Goal: Transaction & Acquisition: Book appointment/travel/reservation

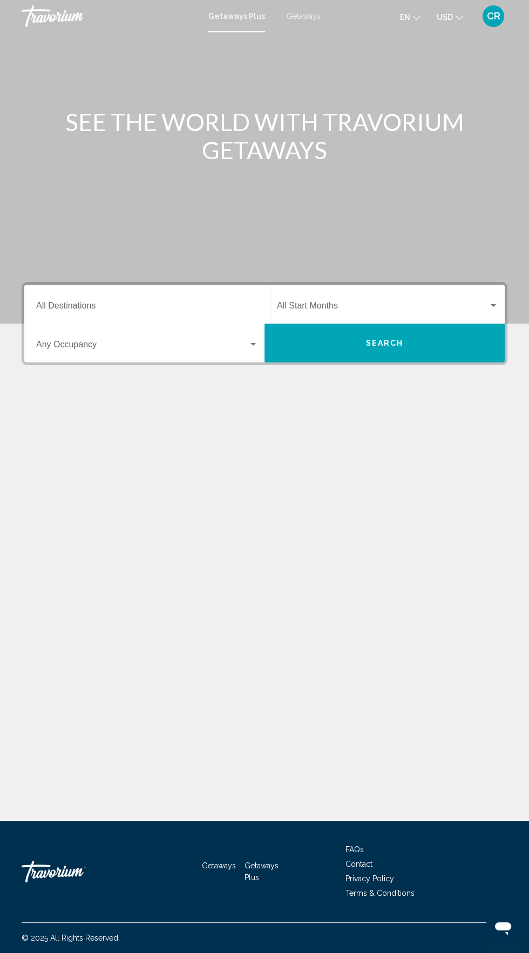
click at [199, 308] on input "Destination All Destinations" at bounding box center [147, 308] width 222 height 10
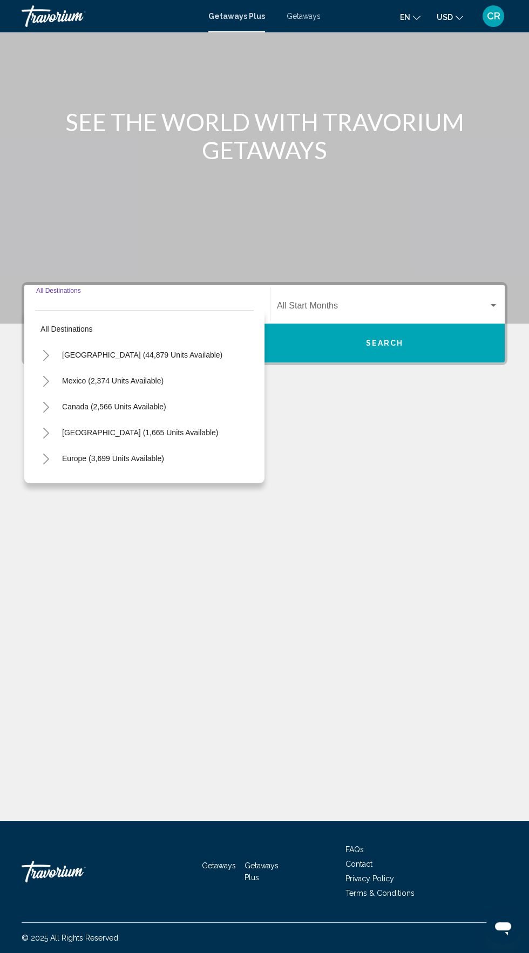
scroll to position [77, 0]
click at [135, 454] on span "Europe (3,699 units available)" at bounding box center [113, 458] width 102 height 9
type input "**********"
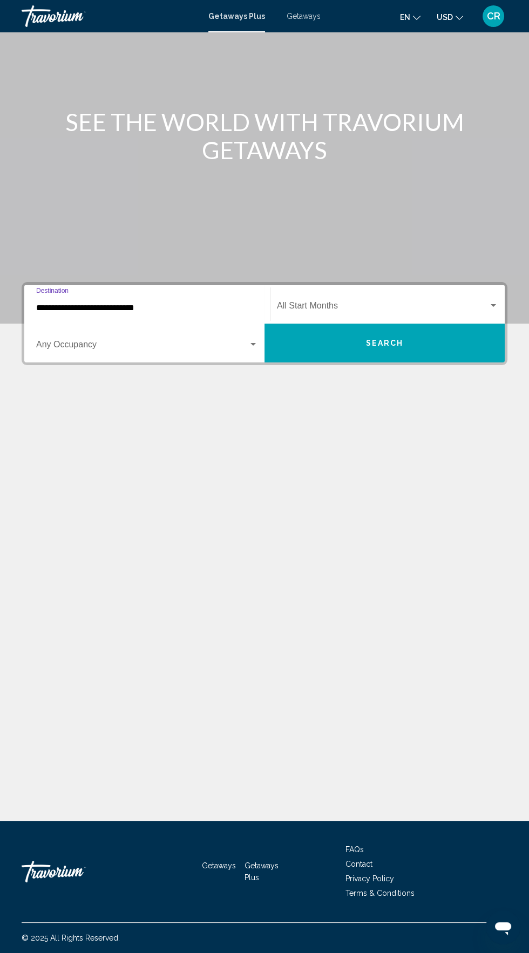
click at [212, 342] on span "Search widget" at bounding box center [142, 347] width 212 height 10
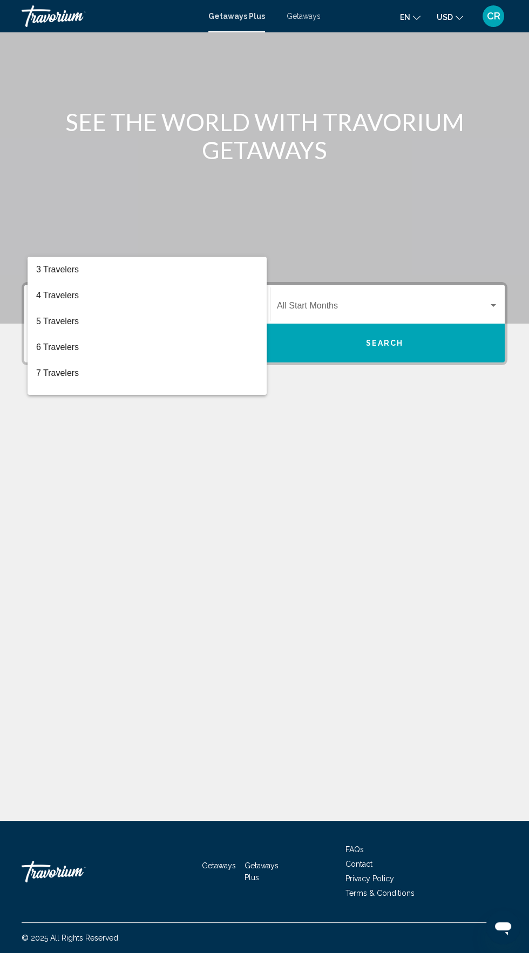
scroll to position [51, 0]
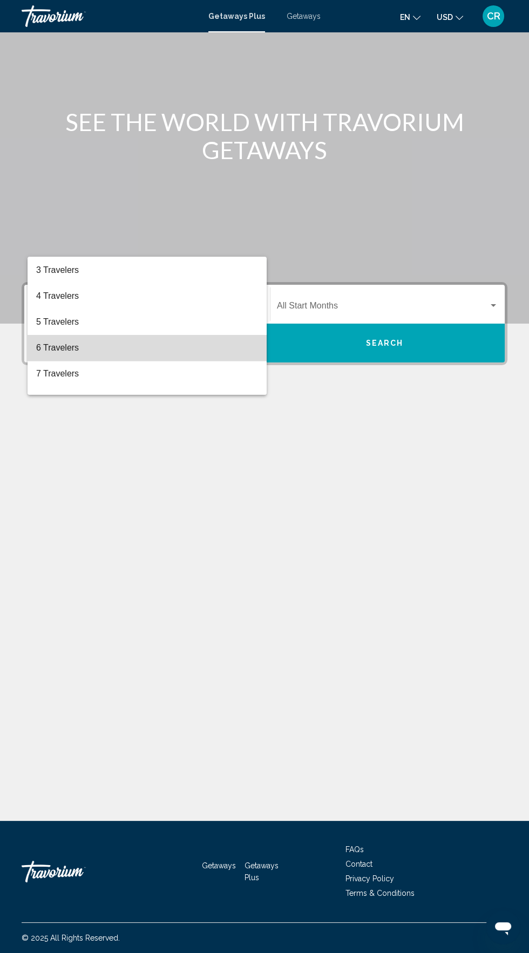
click at [171, 347] on span "6 Travelers" at bounding box center [147, 348] width 222 height 26
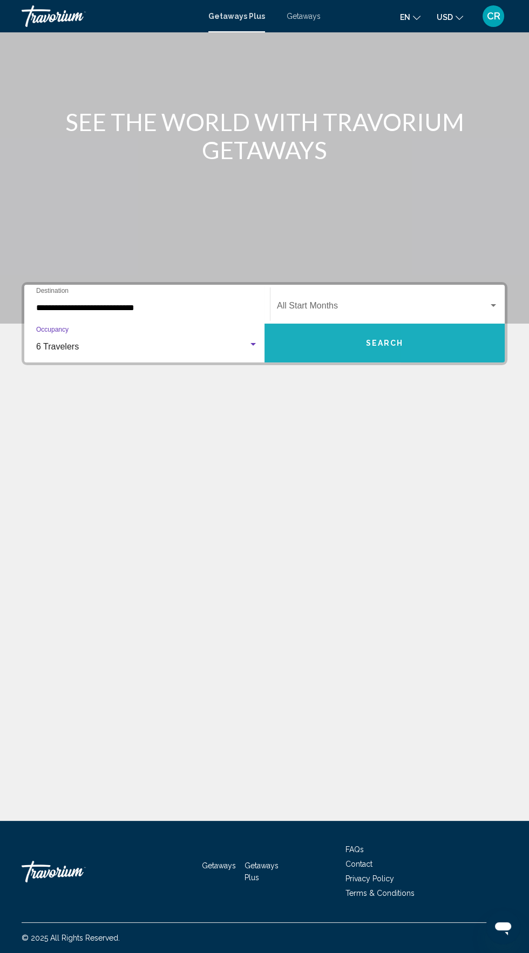
click at [425, 324] on button "Search" at bounding box center [384, 343] width 240 height 39
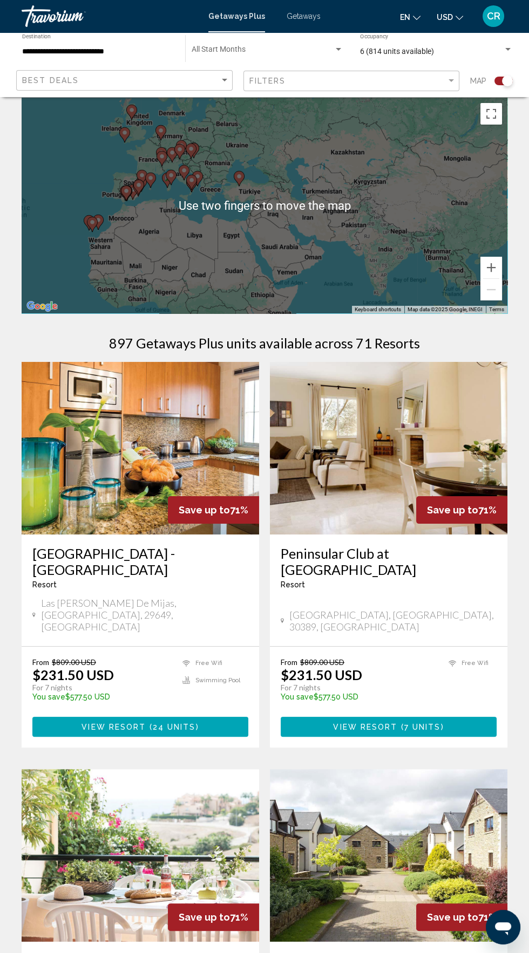
scroll to position [10, 0]
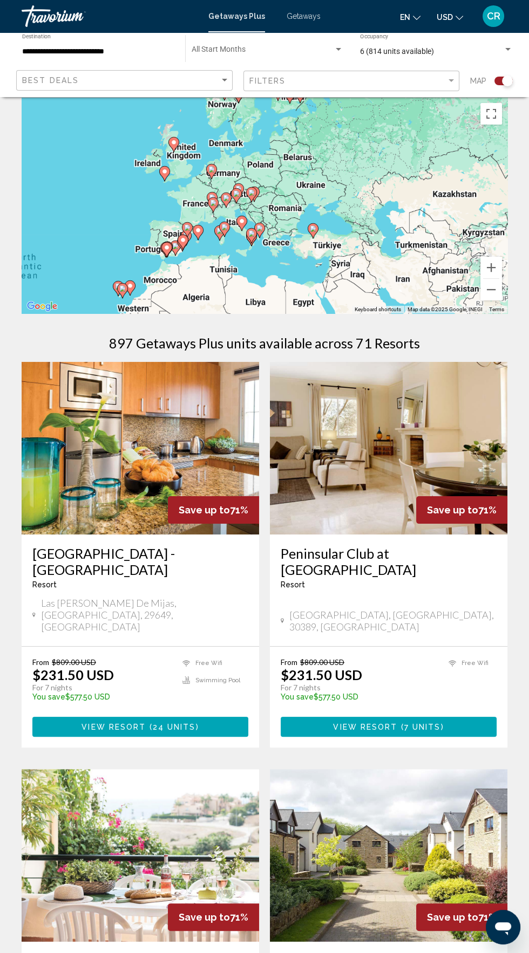
click at [323, 232] on div "To activate drag with keyboard, press Alt + Enter. Once in keyboard drag state,…" at bounding box center [265, 206] width 486 height 216
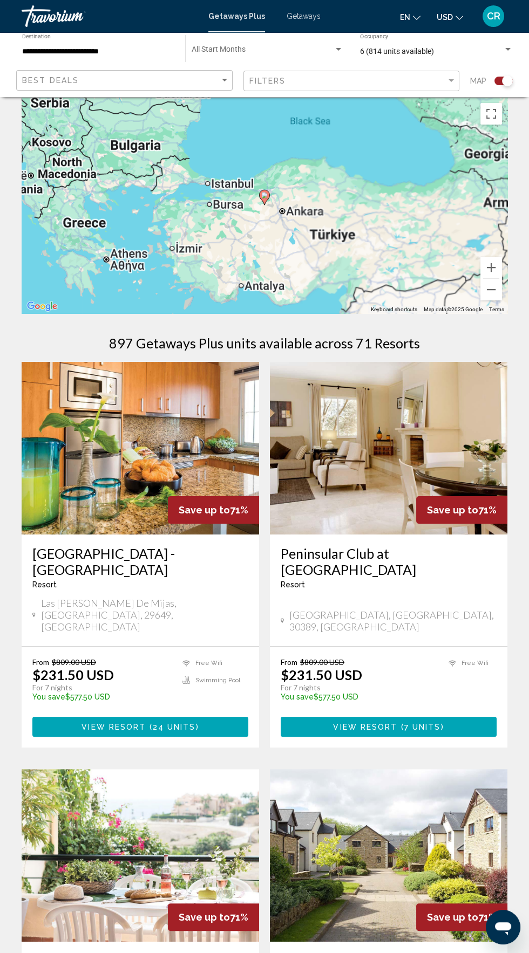
click at [264, 194] on image "Main content" at bounding box center [264, 195] width 6 height 6
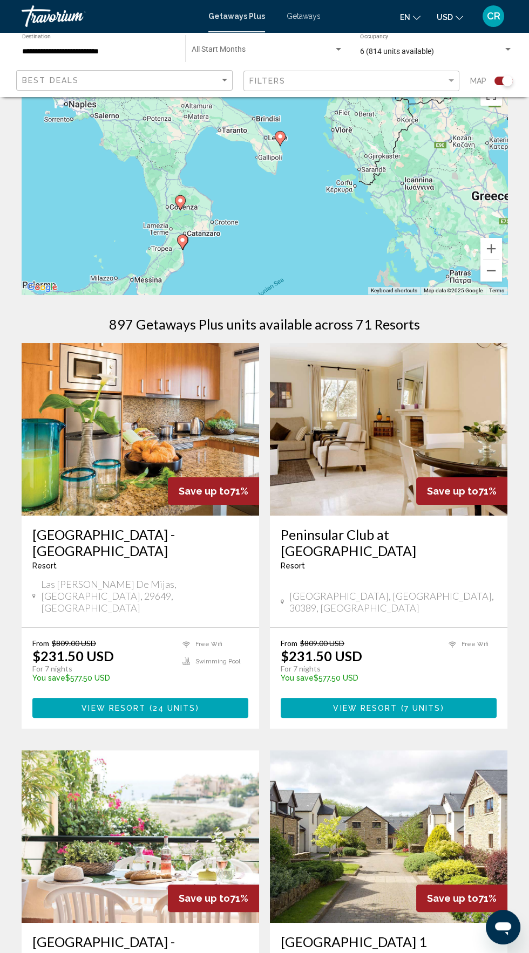
scroll to position [28, 0]
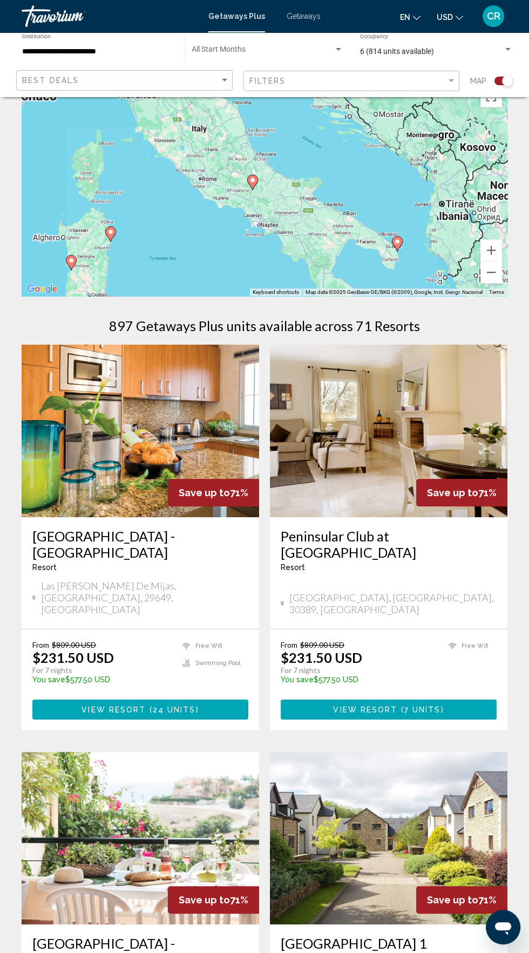
click at [246, 183] on div "To activate drag with keyboard, press Alt + Enter. Once in keyboard drag state,…" at bounding box center [265, 188] width 486 height 216
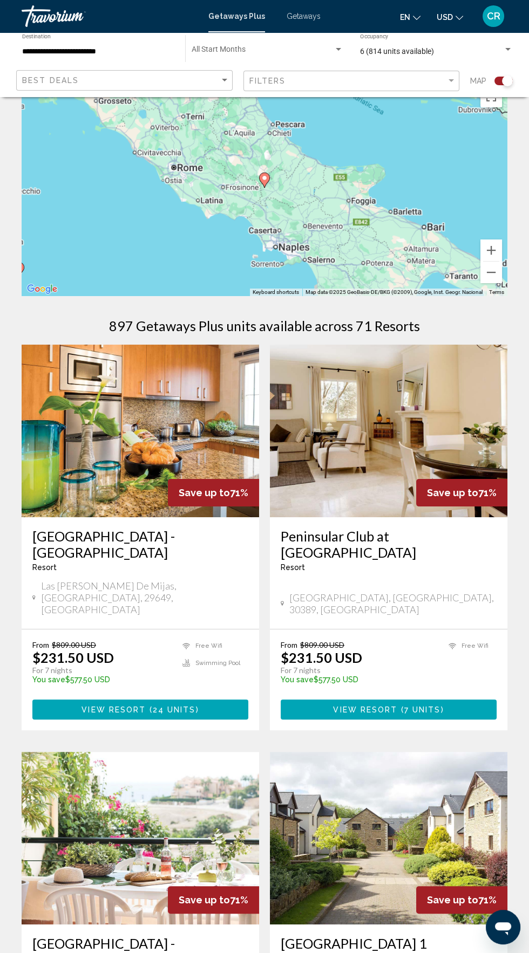
click at [264, 179] on image "Main content" at bounding box center [264, 178] width 6 height 6
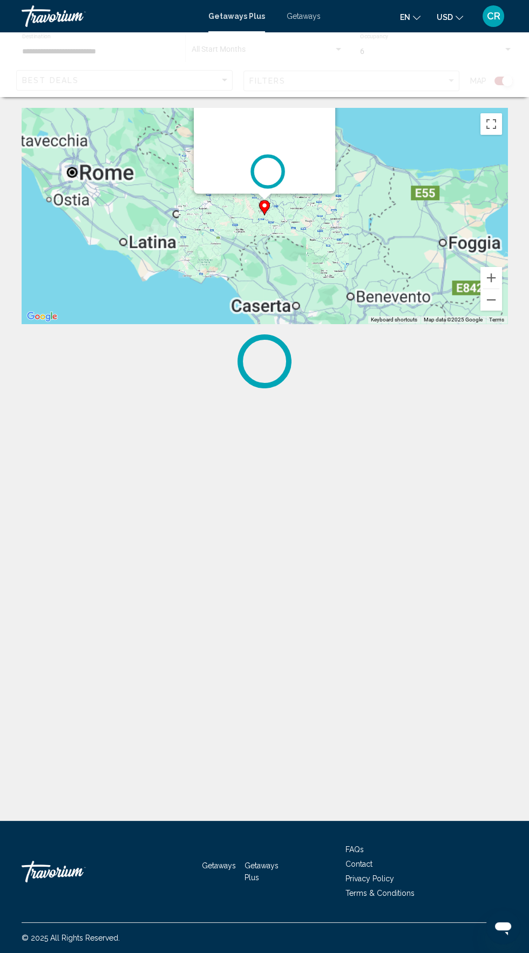
scroll to position [0, 0]
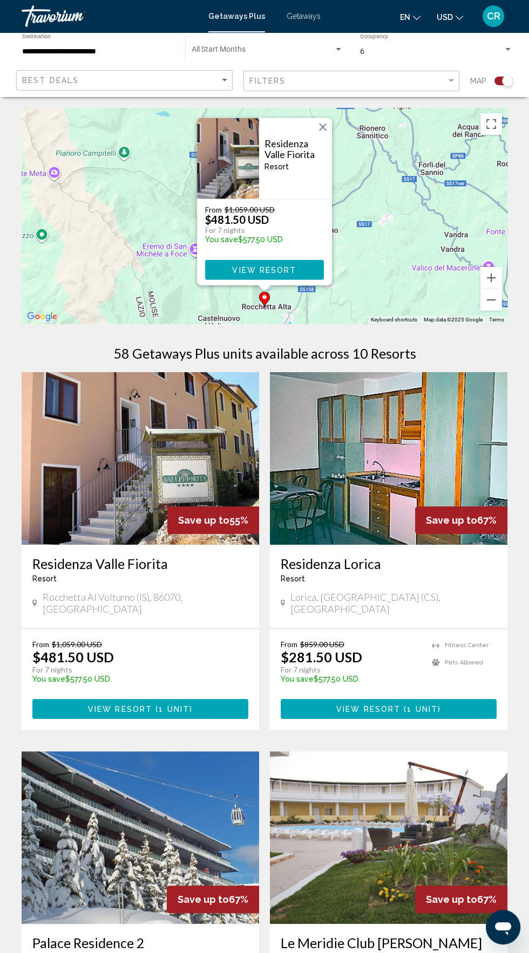
click at [133, 256] on div "To activate drag with keyboard, press Alt + Enter. Once in keyboard drag state,…" at bounding box center [265, 216] width 486 height 216
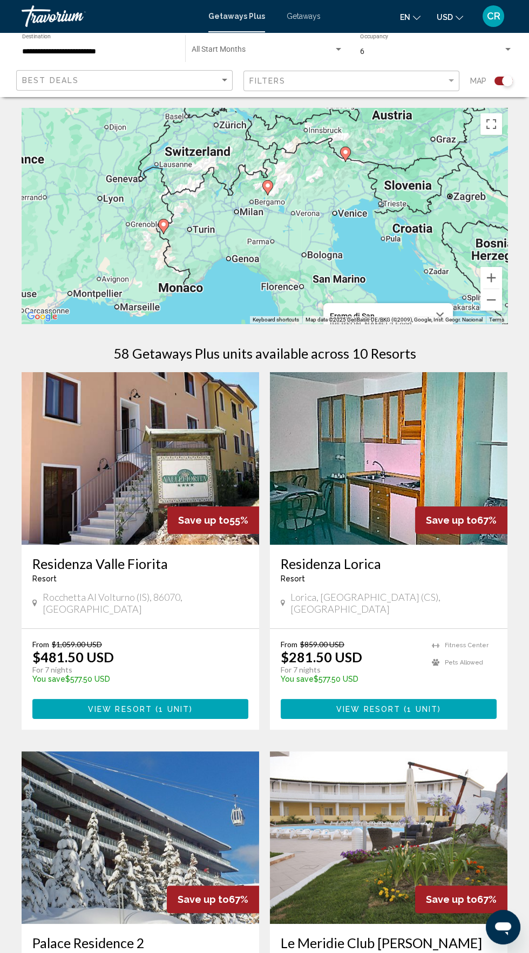
click at [268, 187] on image "Main content" at bounding box center [267, 185] width 6 height 6
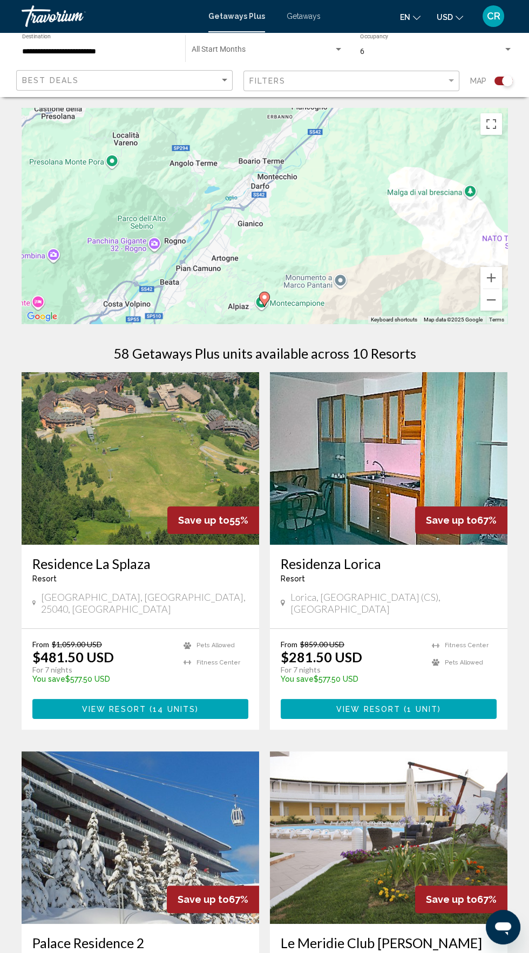
click at [401, 219] on div "To activate drag with keyboard, press Alt + Enter. Once in keyboard drag state,…" at bounding box center [265, 216] width 486 height 216
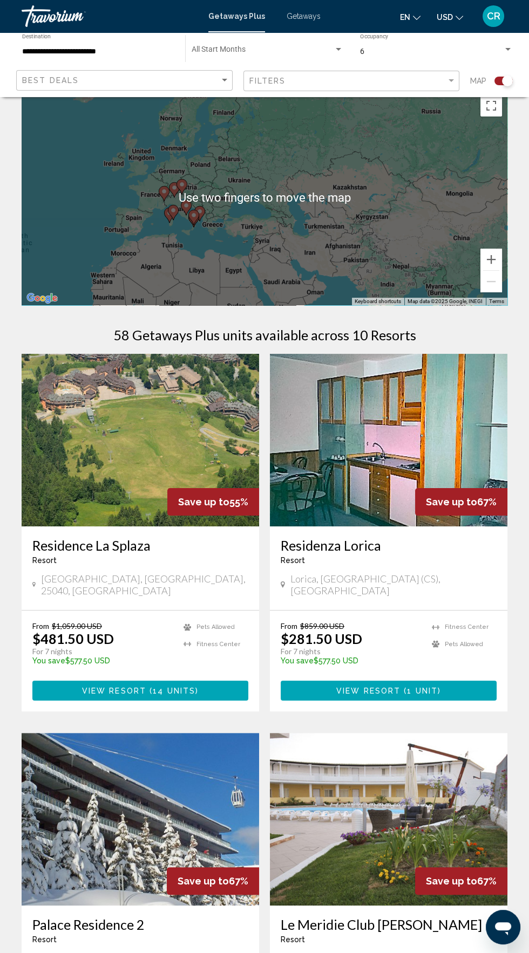
scroll to position [24, 0]
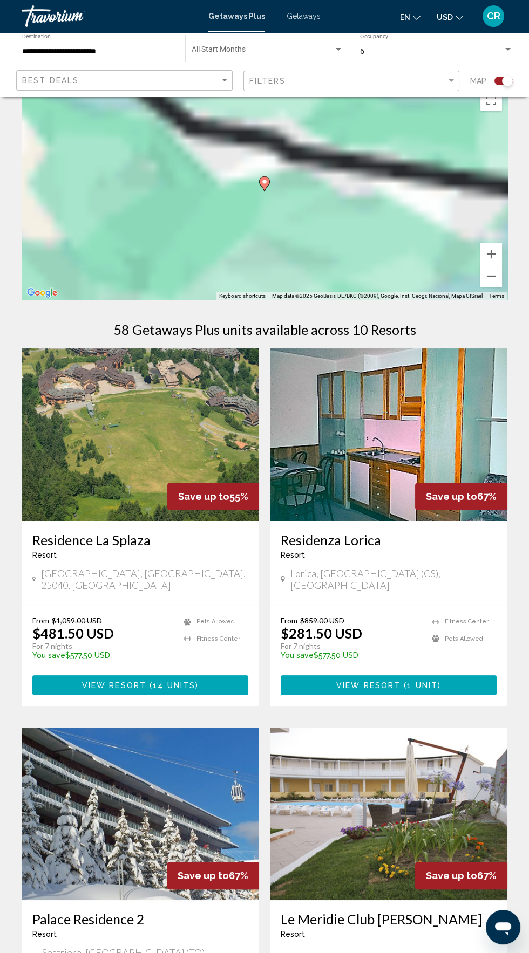
click at [213, 150] on div "To activate drag with keyboard, press Alt + Enter. Once in keyboard drag state,…" at bounding box center [265, 192] width 486 height 216
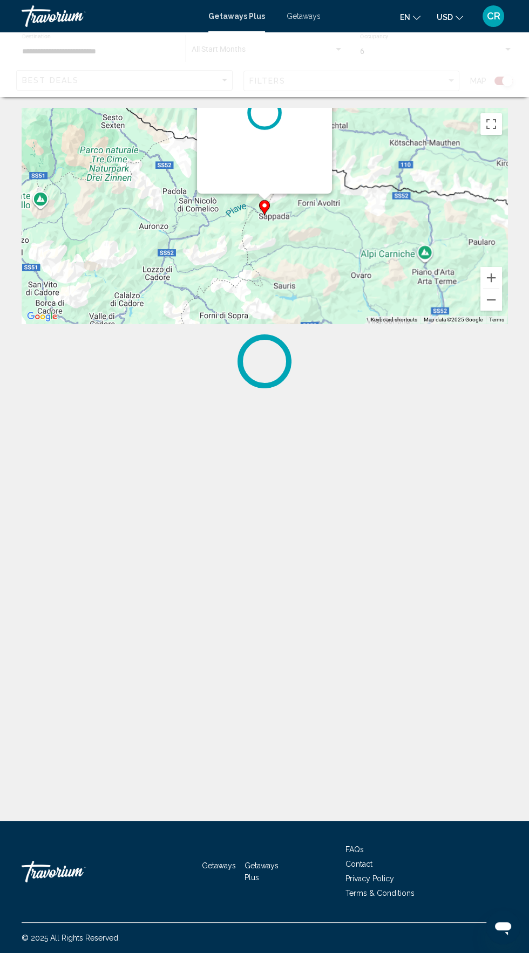
scroll to position [0, 0]
click at [264, 187] on div "Main content" at bounding box center [264, 113] width 135 height 162
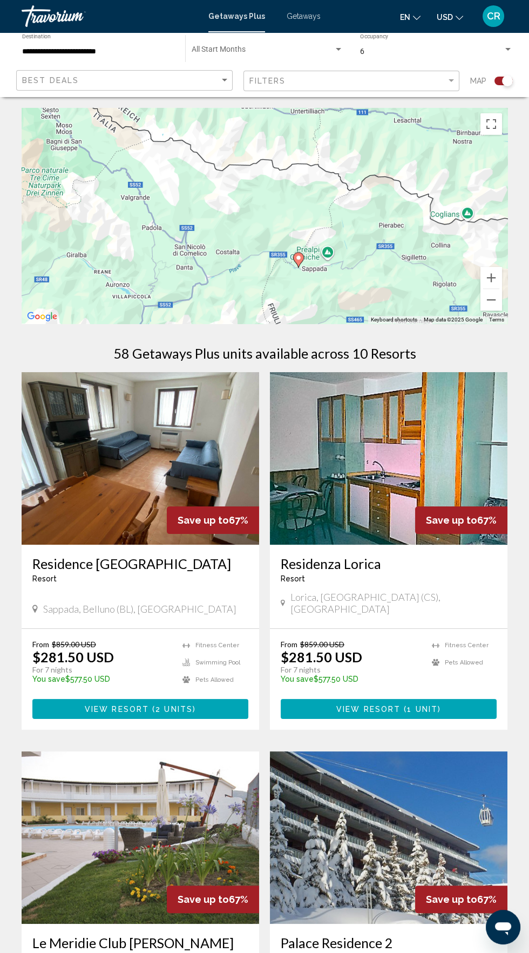
click at [157, 262] on div "To activate drag with keyboard, press Alt + Enter. Once in keyboard drag state,…" at bounding box center [265, 216] width 486 height 216
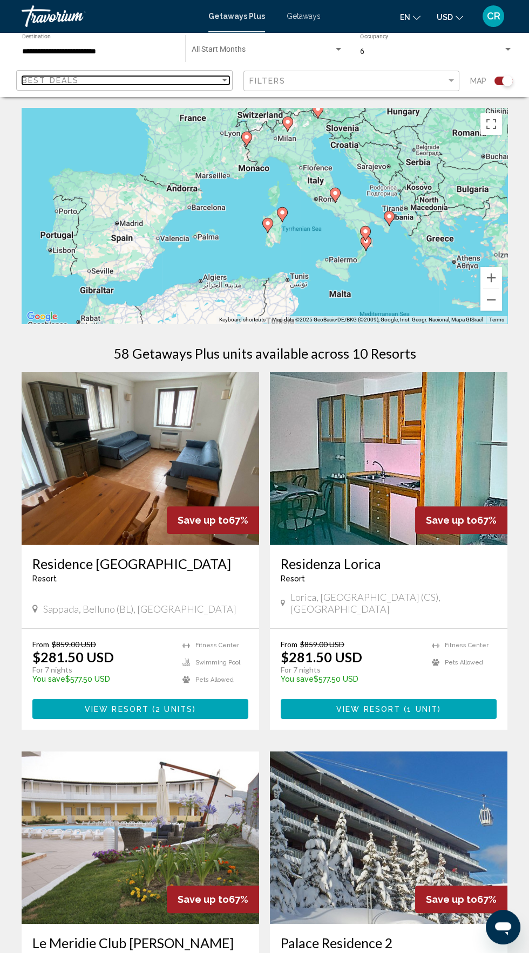
click at [192, 78] on div "Best Deals" at bounding box center [120, 80] width 197 height 9
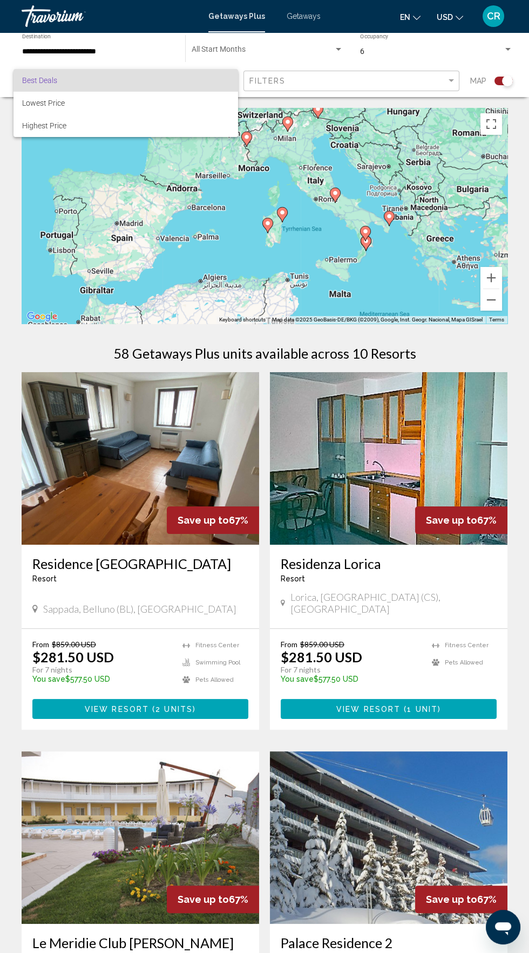
click at [279, 53] on div at bounding box center [264, 476] width 529 height 953
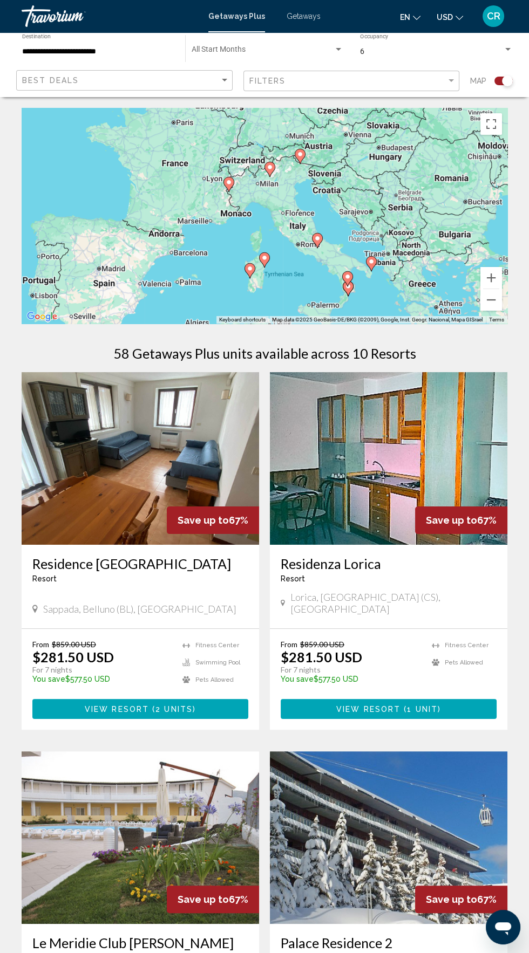
click at [279, 54] on span "Search widget" at bounding box center [263, 51] width 142 height 9
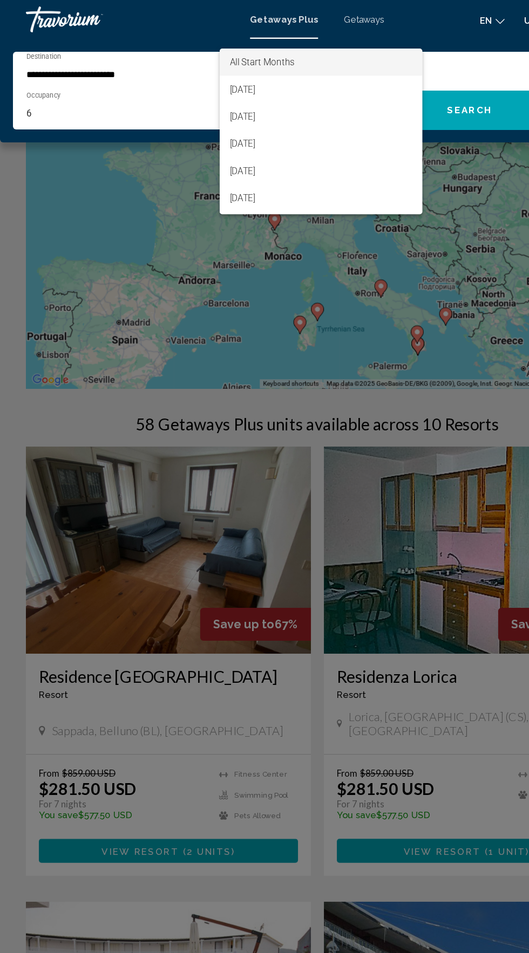
click at [135, 49] on div at bounding box center [264, 476] width 529 height 953
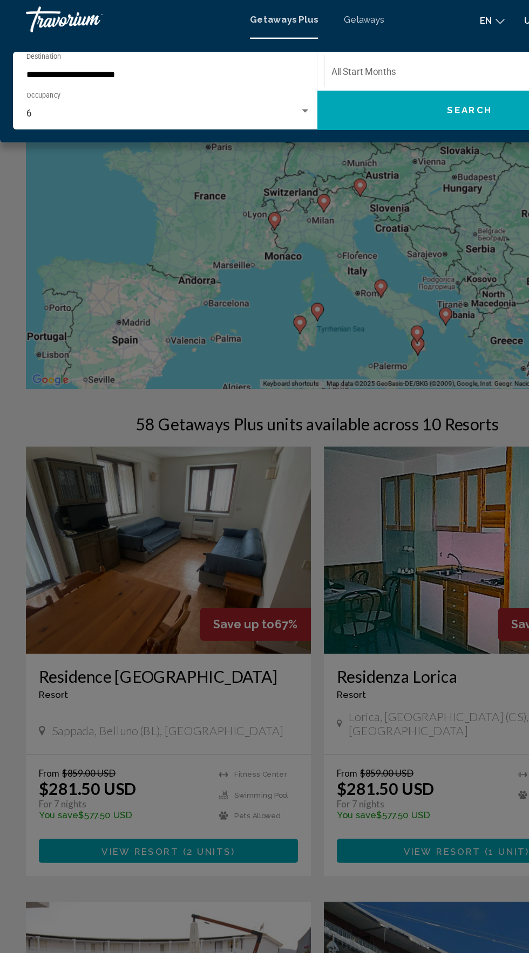
click at [119, 58] on input "**********" at bounding box center [135, 62] width 226 height 9
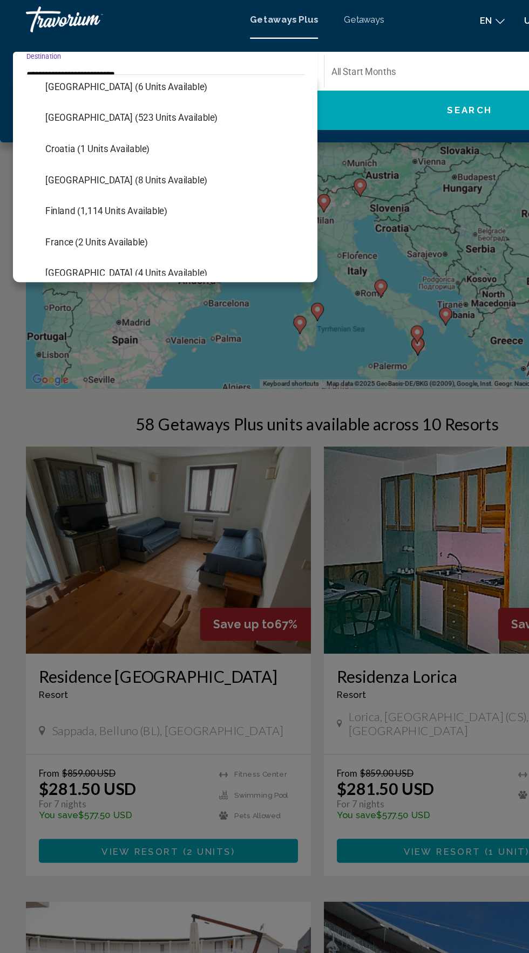
scroll to position [164, 0]
click at [111, 201] on span "France (2 units available)" at bounding box center [80, 201] width 85 height 9
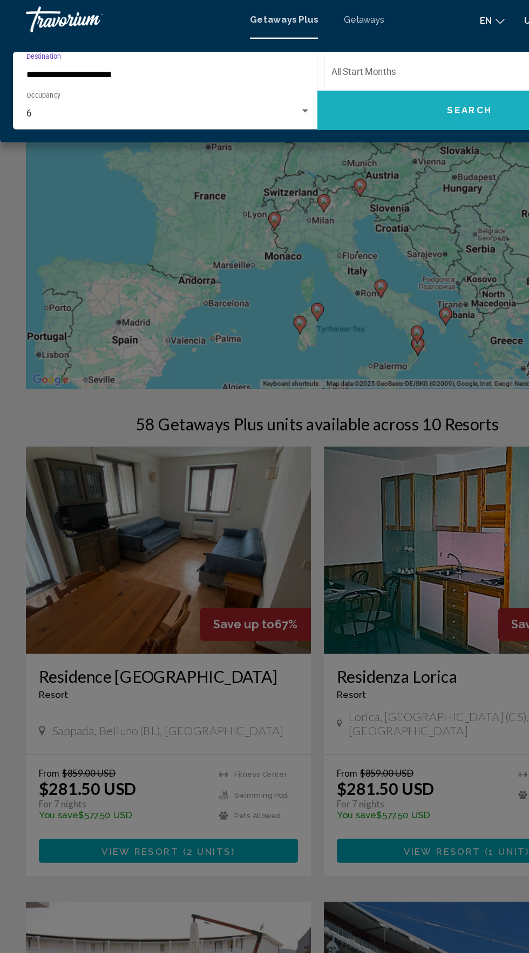
click at [397, 92] on span "Search" at bounding box center [391, 92] width 38 height 9
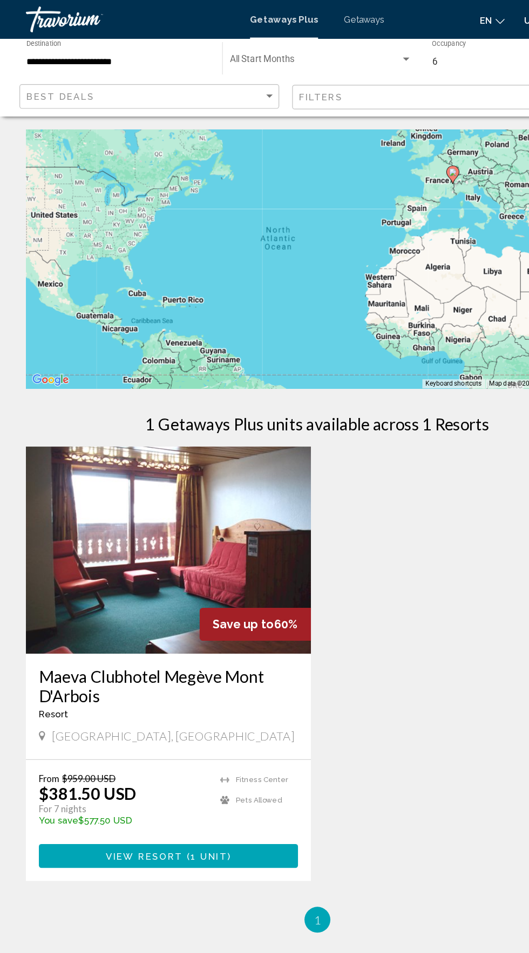
click at [145, 55] on input "**********" at bounding box center [98, 51] width 152 height 9
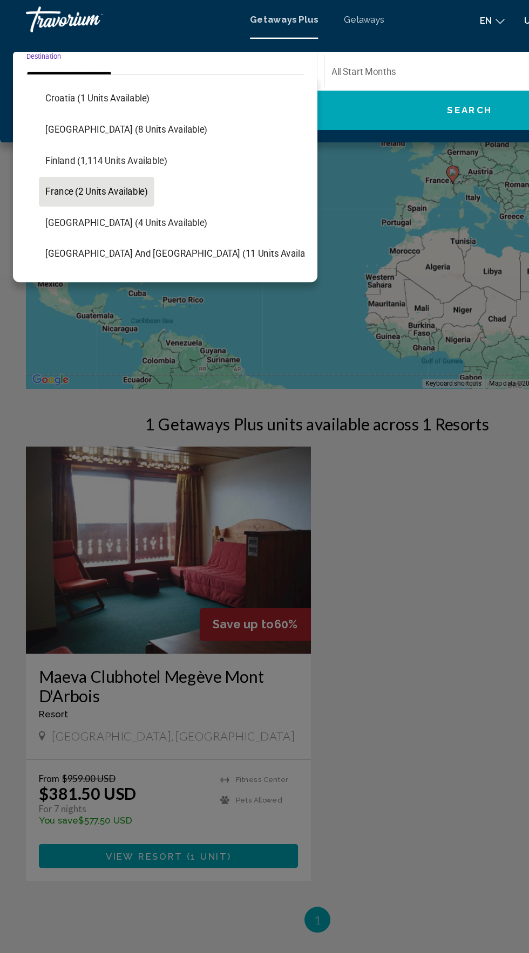
scroll to position [207, 0]
click at [120, 132] on span "Finland (1,114 units available)" at bounding box center [88, 132] width 101 height 9
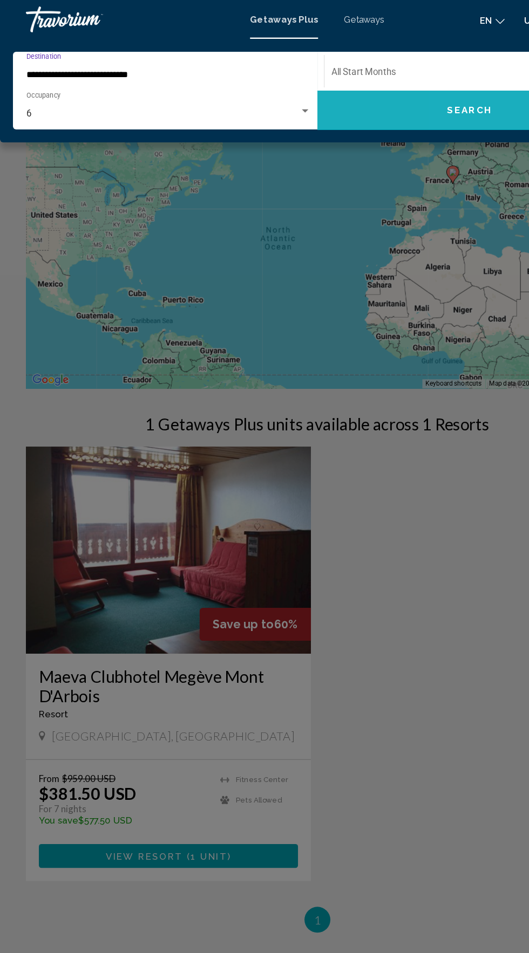
click at [380, 96] on span "Search" at bounding box center [391, 92] width 38 height 9
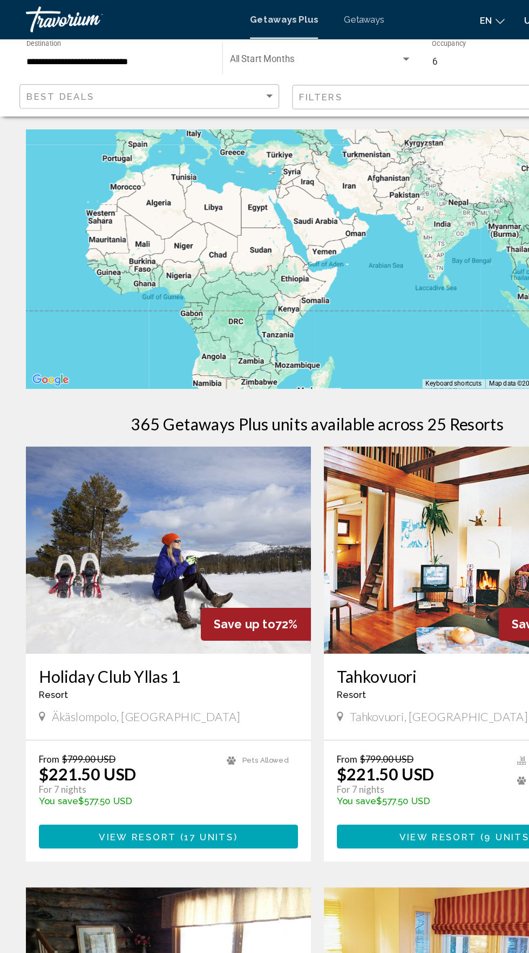
click at [130, 50] on input "**********" at bounding box center [98, 51] width 152 height 9
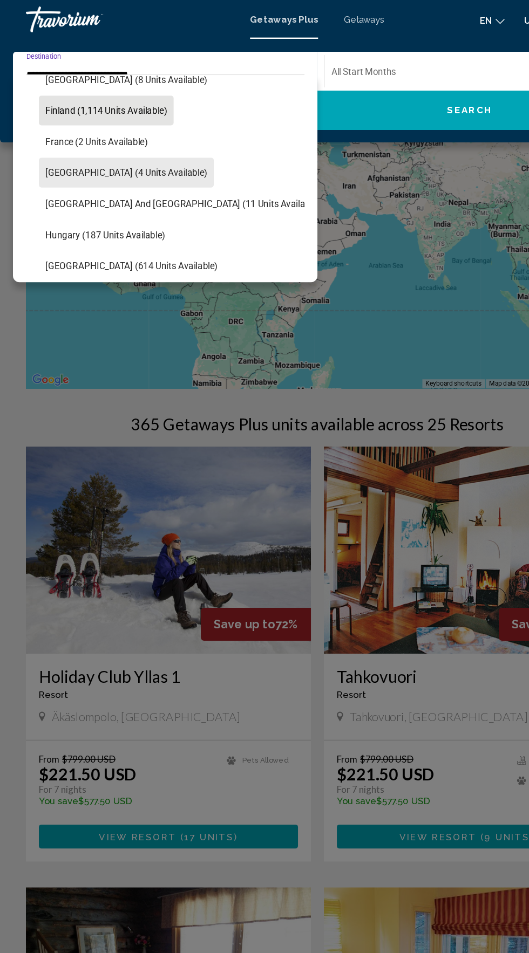
scroll to position [249, 0]
click at [114, 144] on span "[GEOGRAPHIC_DATA] (4 units available)" at bounding box center [105, 143] width 135 height 9
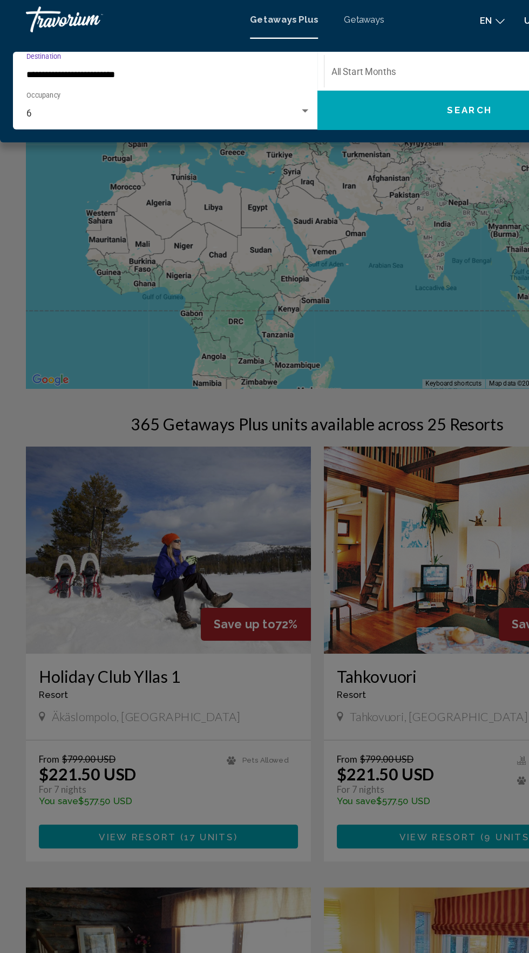
click at [382, 93] on span "Search" at bounding box center [391, 92] width 38 height 9
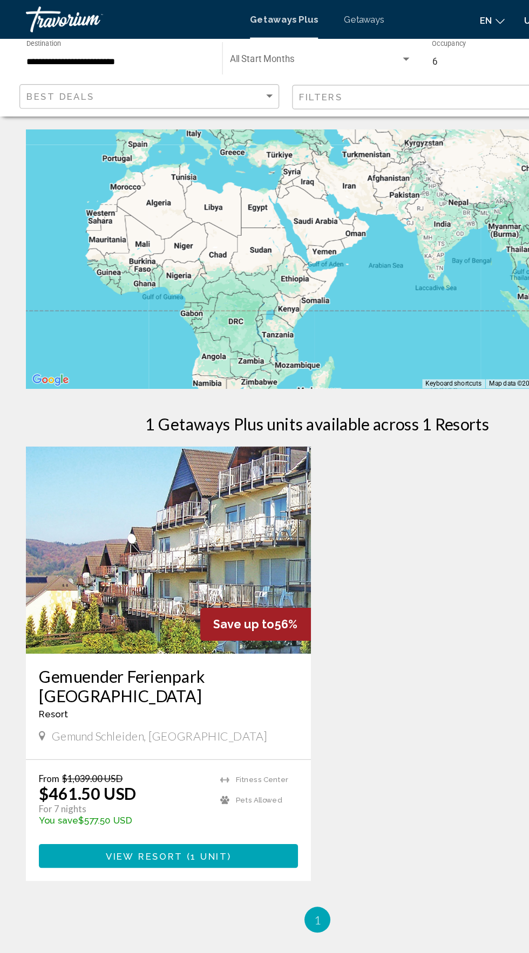
click at [141, 51] on input "**********" at bounding box center [98, 51] width 152 height 9
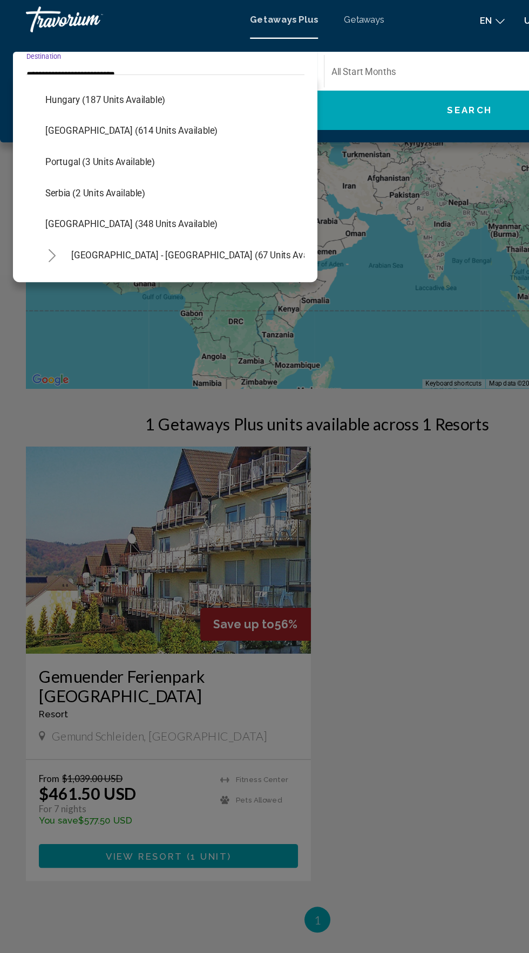
scroll to position [361, 0]
click at [111, 185] on span "[GEOGRAPHIC_DATA] (348 units available)" at bounding box center [110, 186] width 144 height 9
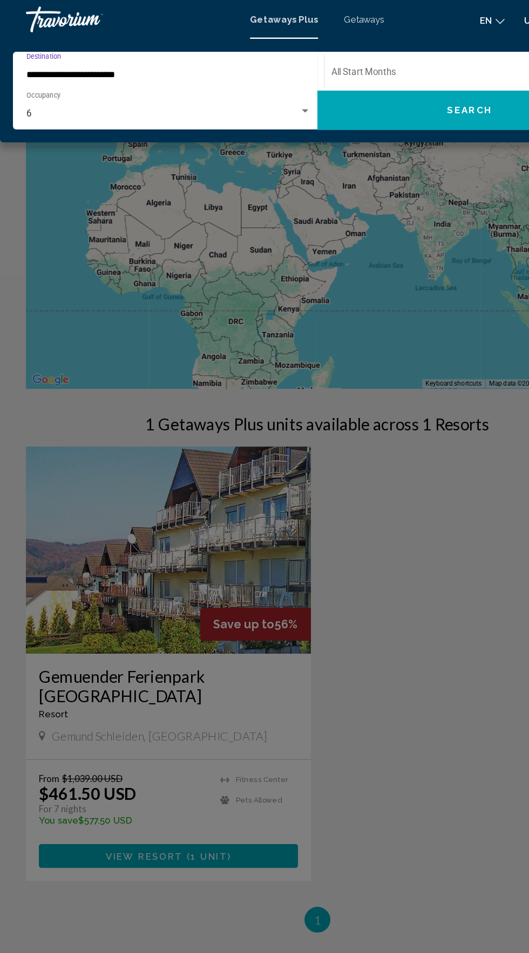
click at [357, 101] on button "Search" at bounding box center [391, 92] width 254 height 32
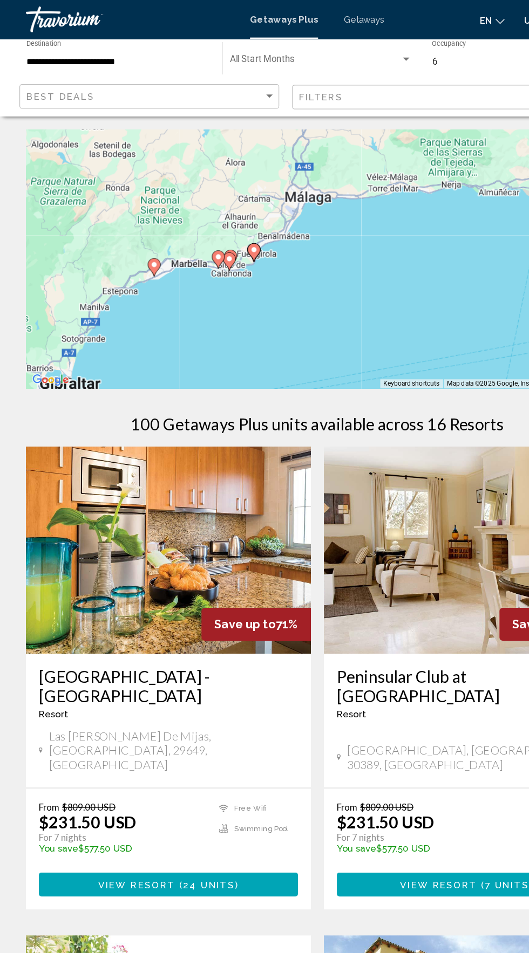
click at [114, 226] on div "To activate drag with keyboard, press Alt + Enter. Once in keyboard drag state,…" at bounding box center [265, 216] width 486 height 216
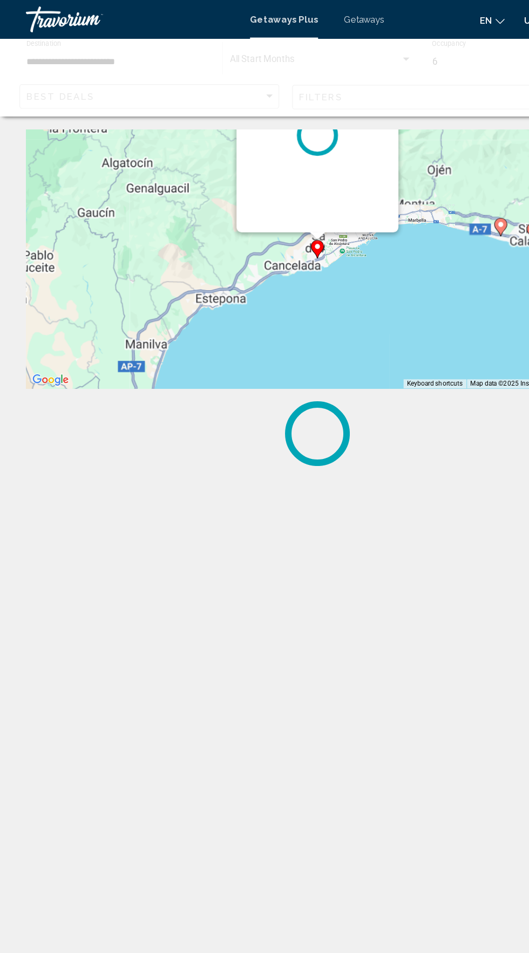
click at [264, 206] on image "Main content" at bounding box center [264, 205] width 6 height 6
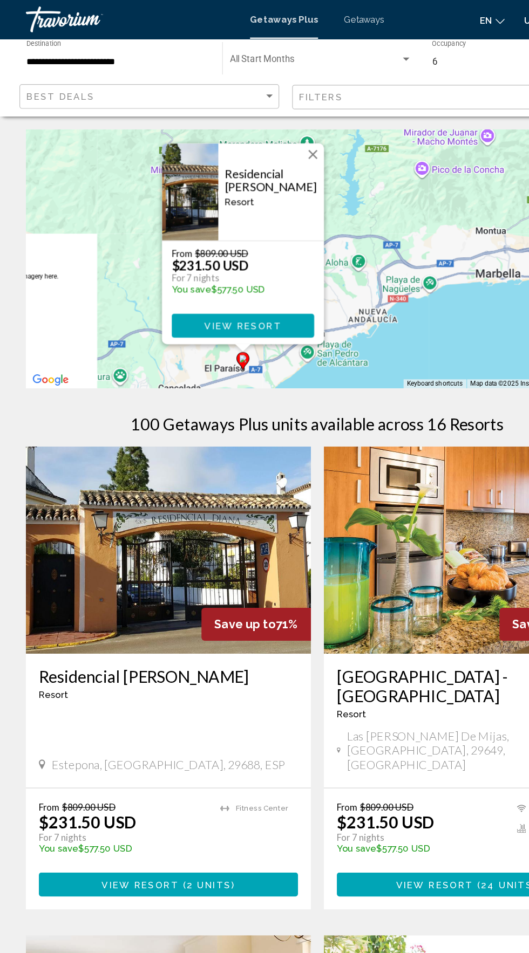
click at [264, 131] on button "Close" at bounding box center [260, 129] width 16 height 16
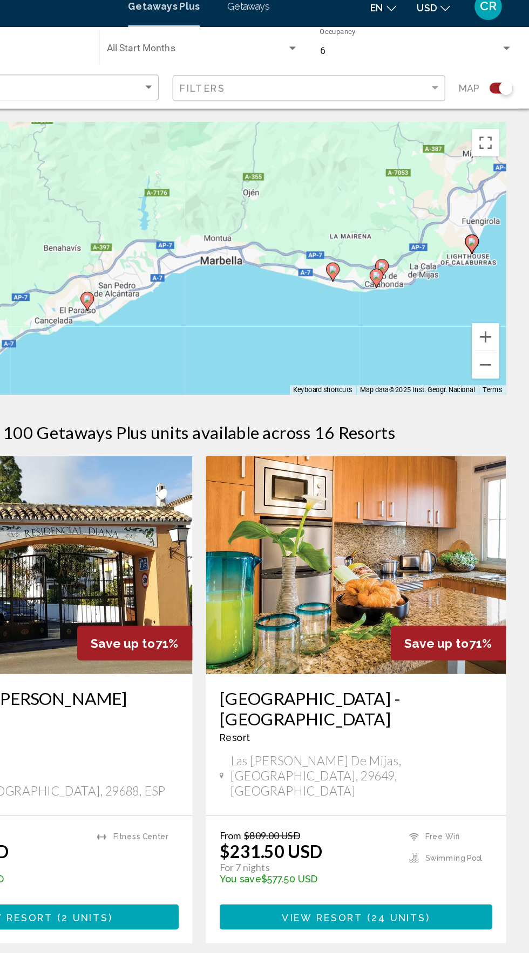
click at [400, 230] on icon "Main content" at bounding box center [405, 231] width 10 height 14
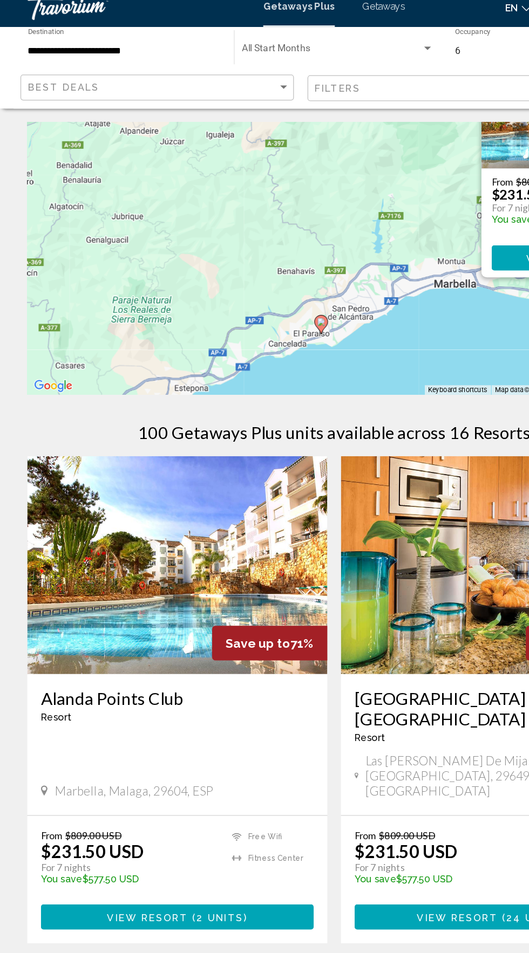
click at [132, 49] on input "**********" at bounding box center [98, 51] width 152 height 9
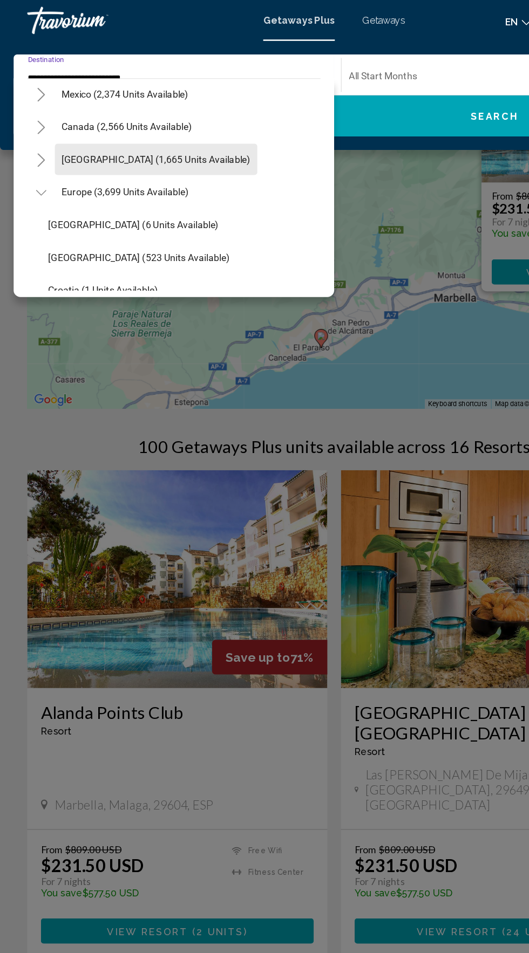
scroll to position [61, 0]
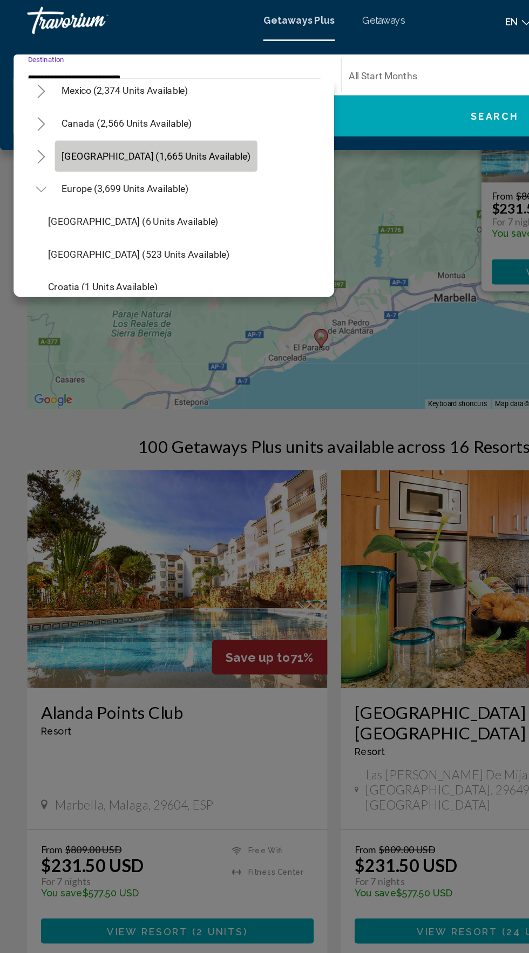
click at [179, 120] on span "[GEOGRAPHIC_DATA] (1,665 units available)" at bounding box center [123, 123] width 149 height 9
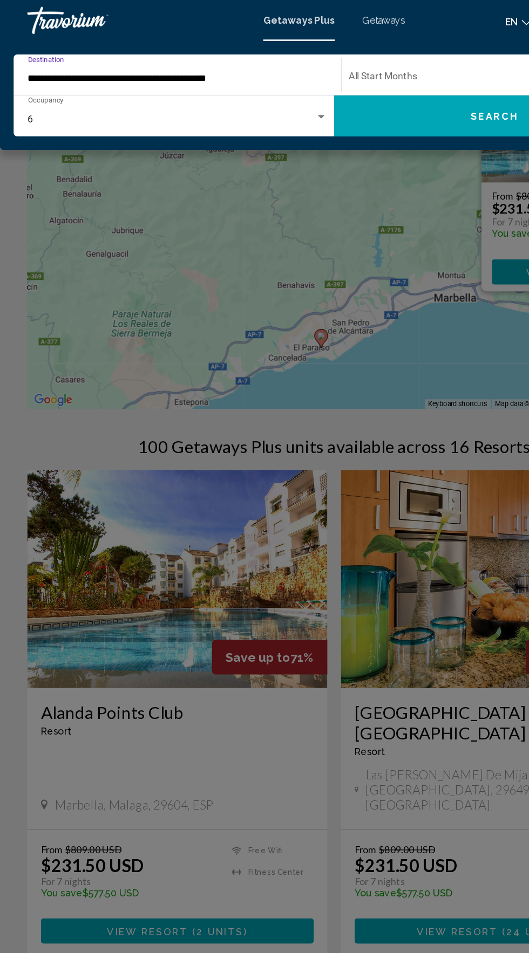
click at [172, 60] on input "**********" at bounding box center [135, 62] width 226 height 9
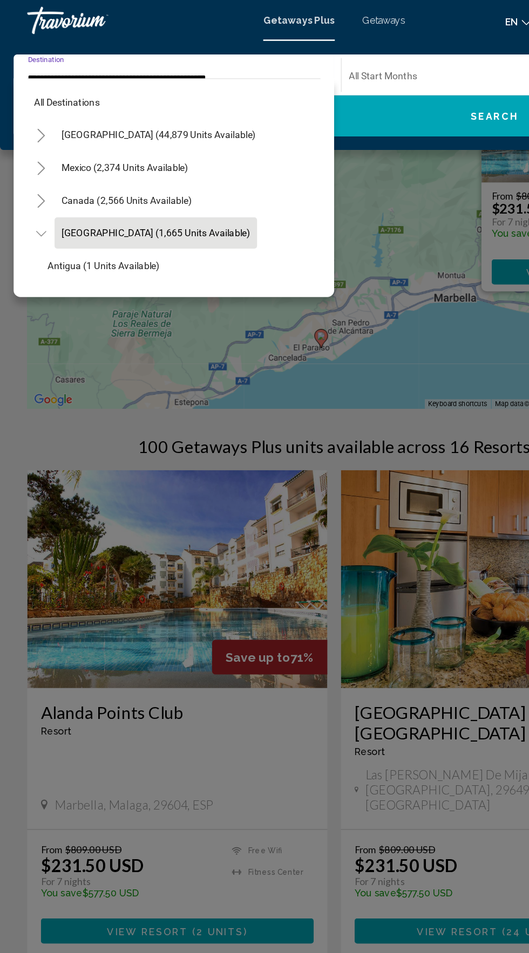
scroll to position [38, 0]
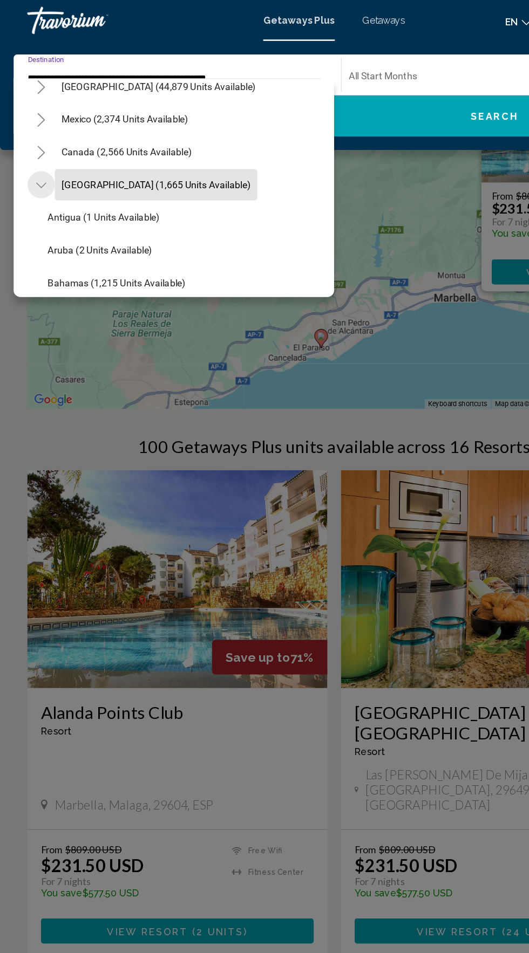
click at [33, 147] on icon "Toggle Caribbean & Atlantic Islands (1,665 units available)" at bounding box center [32, 147] width 8 height 4
click at [33, 142] on icon "Toggle Caribbean & Atlantic Islands (1,665 units available)" at bounding box center [33, 146] width 8 height 11
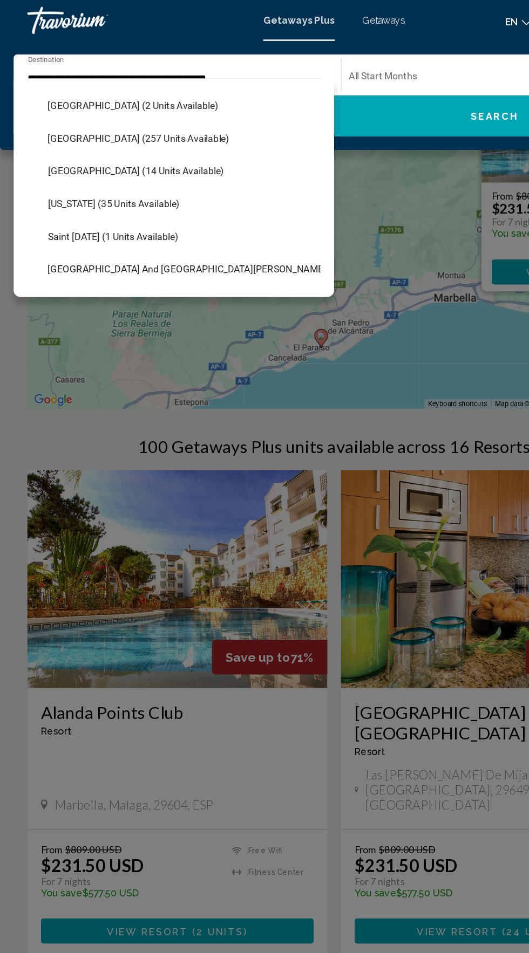
scroll to position [236, 0]
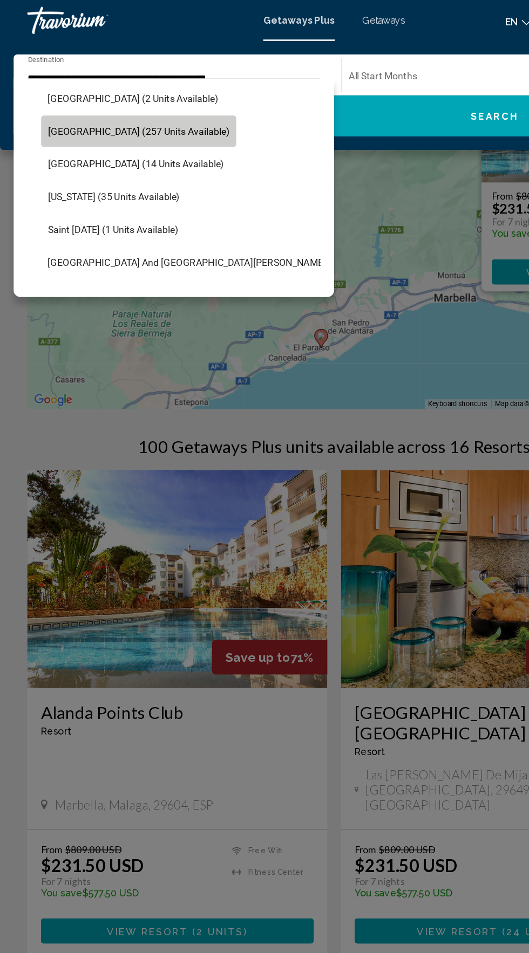
click at [152, 104] on span "[GEOGRAPHIC_DATA] (257 units available)" at bounding box center [110, 104] width 144 height 9
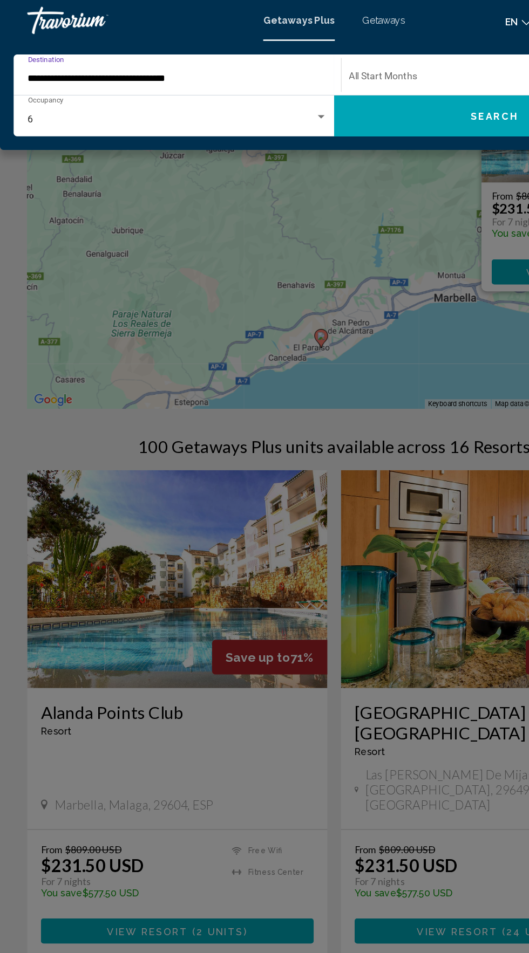
click at [370, 97] on button "Search" at bounding box center [391, 92] width 254 height 32
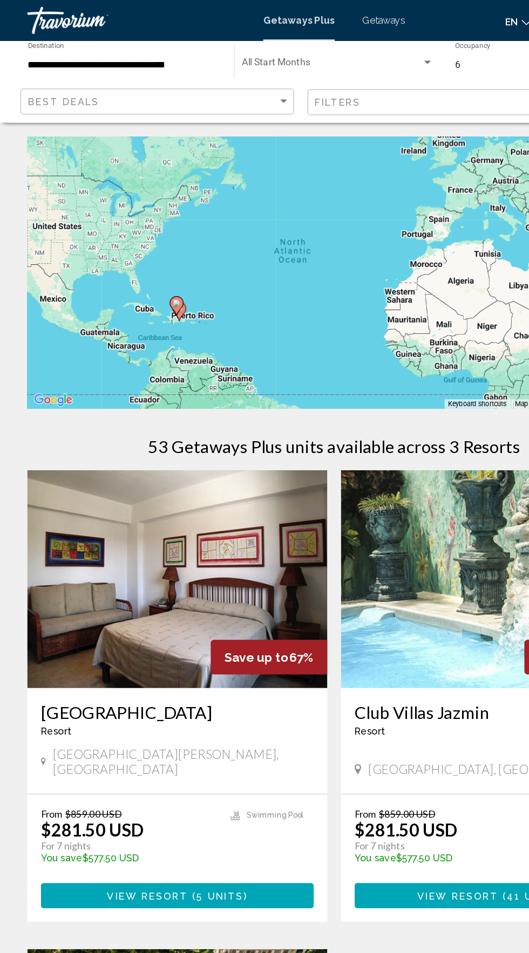
click at [165, 50] on input "**********" at bounding box center [98, 51] width 152 height 9
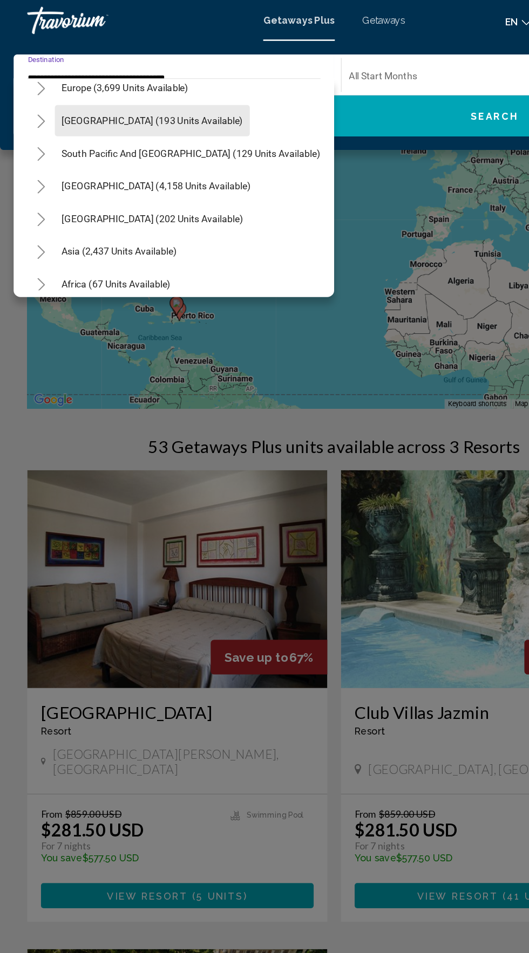
scroll to position [459, 0]
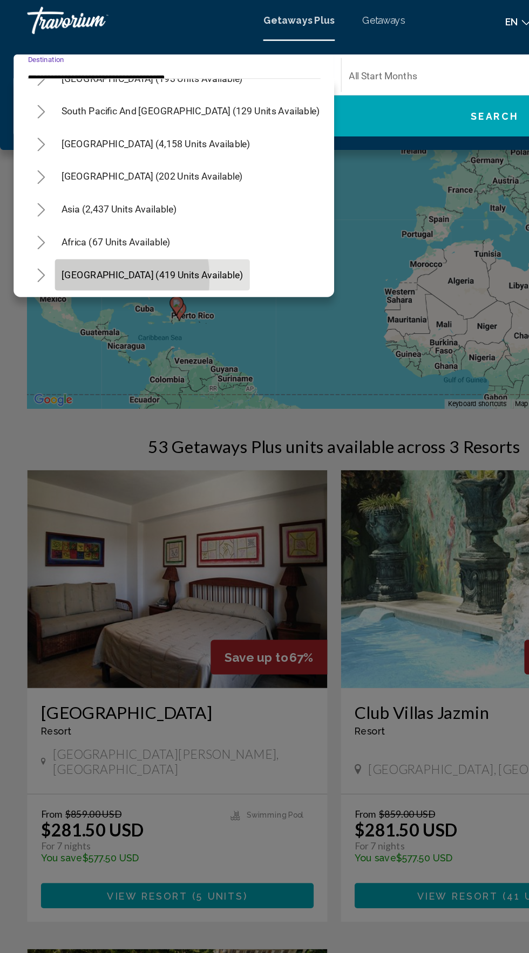
click at [85, 219] on span "[GEOGRAPHIC_DATA] (419 units available)" at bounding box center [121, 217] width 144 height 9
type input "**********"
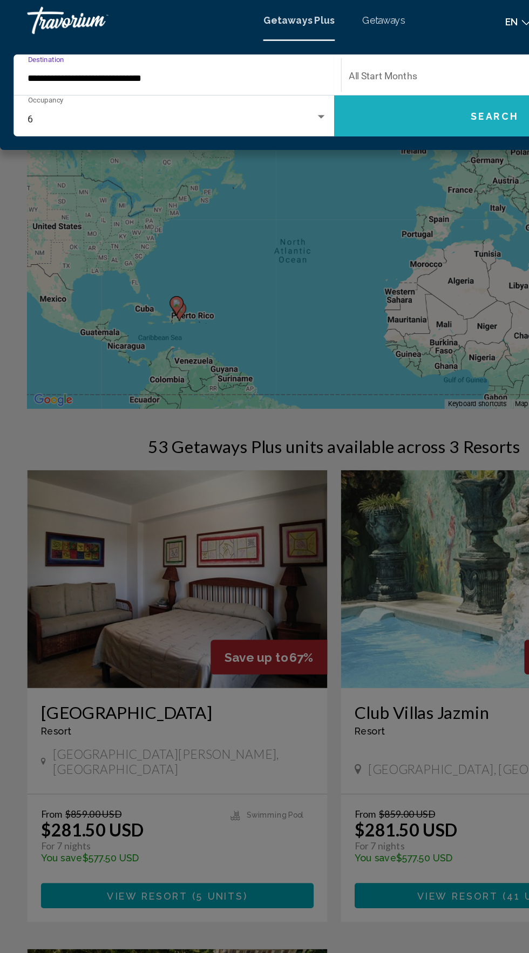
click at [332, 88] on button "Search" at bounding box center [391, 92] width 254 height 32
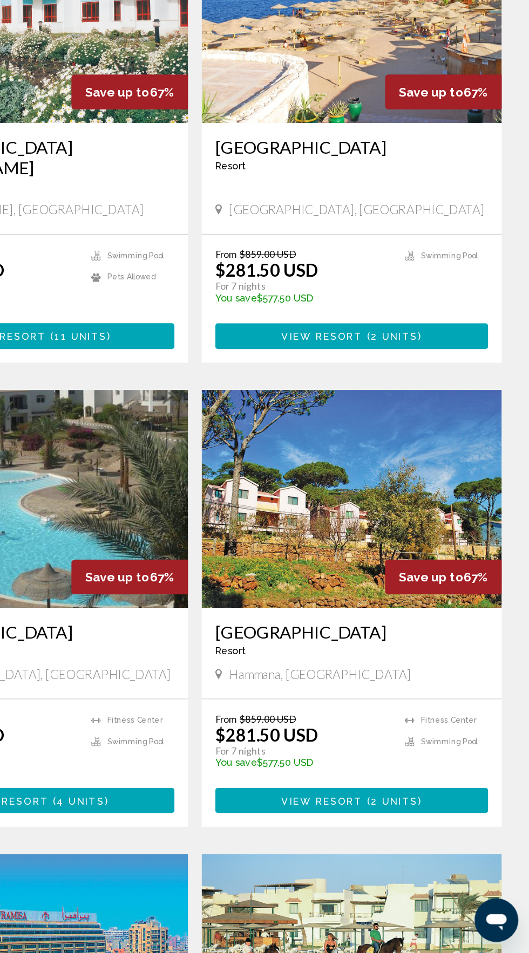
scroll to position [627, 0]
